Goal: Check status: Check status

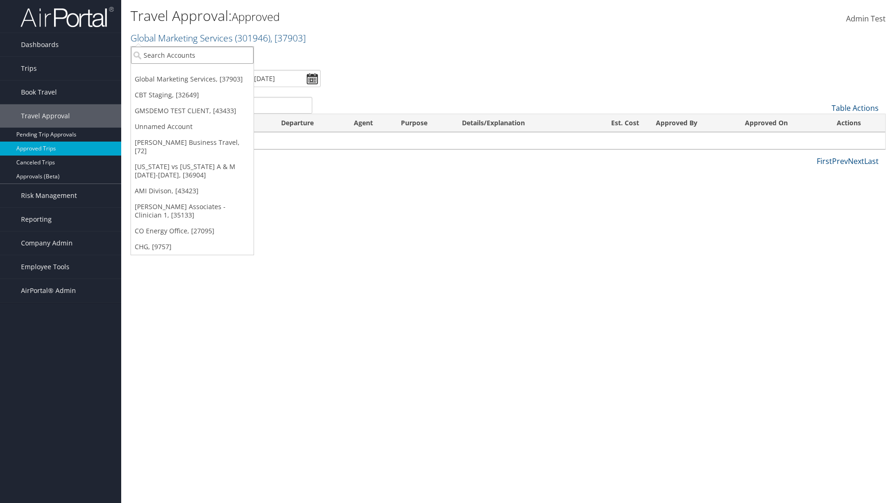
click at [192, 55] on input "search" at bounding box center [192, 55] width 123 height 17
type input "[PERSON_NAME] Business Travel"
click at [205, 81] on div "Account" at bounding box center [205, 80] width 159 height 8
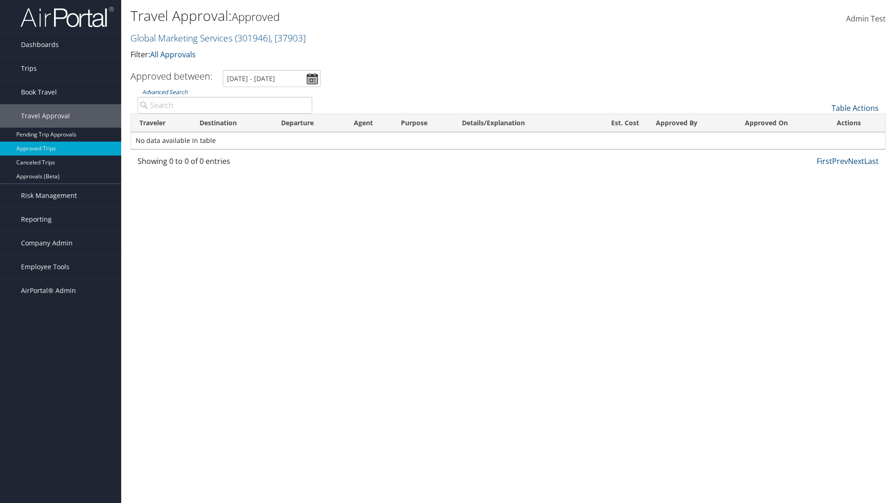
click at [225, 105] on input "Advanced Search" at bounding box center [225, 105] width 175 height 17
type input "[PERSON_NAME]"
